Goal: Task Accomplishment & Management: Manage account settings

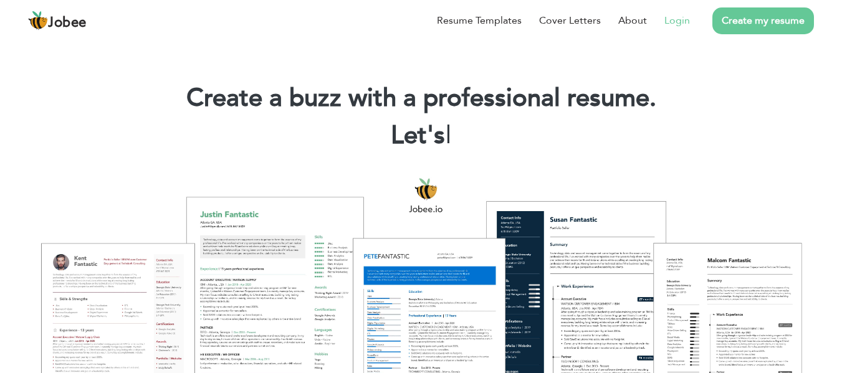
click at [673, 16] on link "Login" at bounding box center [677, 20] width 26 height 15
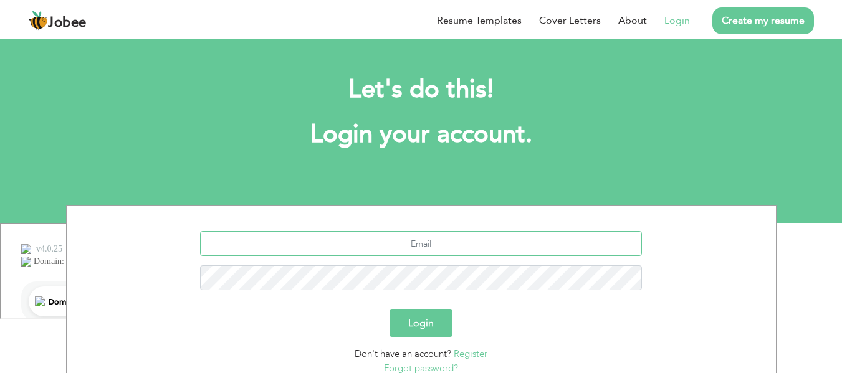
click at [437, 246] on input "text" at bounding box center [421, 243] width 442 height 25
type input "[EMAIL_ADDRESS][DOMAIN_NAME]"
click at [423, 321] on button "Login" at bounding box center [420, 323] width 63 height 27
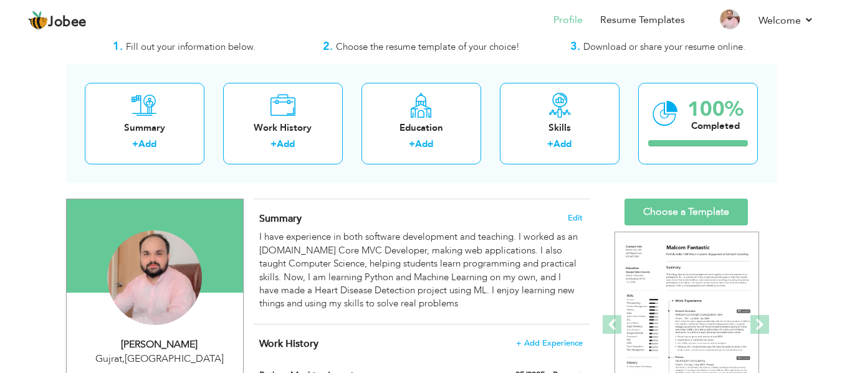
scroll to position [58, 0]
